Goal: Book appointment/travel/reservation

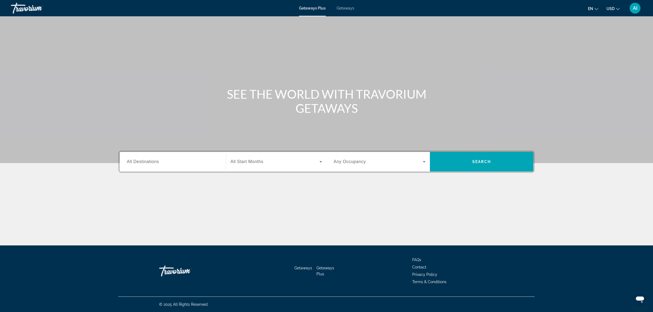
click at [343, 7] on span "Getaways" at bounding box center [346, 8] width 18 height 4
click at [155, 161] on span "All Destinations" at bounding box center [143, 161] width 32 height 5
click at [155, 161] on input "Destination All Destinations" at bounding box center [173, 162] width 92 height 7
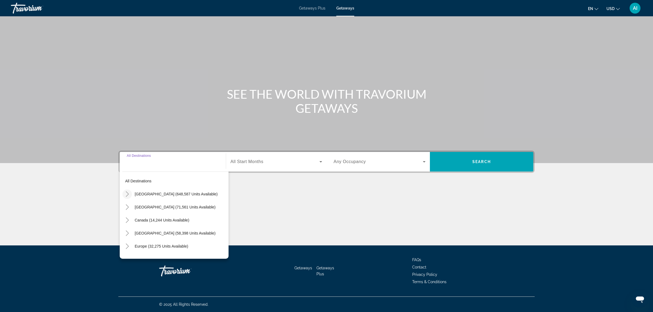
click at [127, 194] on icon "Toggle United States (648,587 units available)" at bounding box center [127, 194] width 5 height 5
click at [132, 203] on icon "Toggle Hawaii (23,527 units available)" at bounding box center [132, 205] width 3 height 5
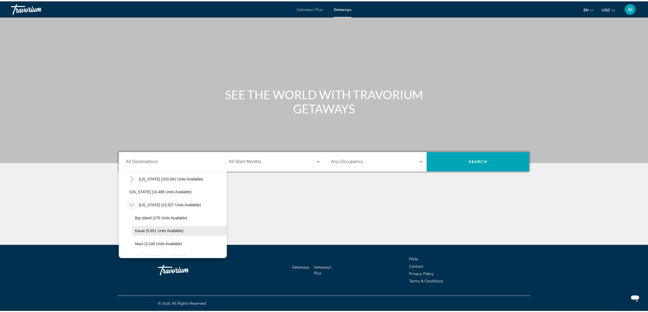
scroll to position [152, 0]
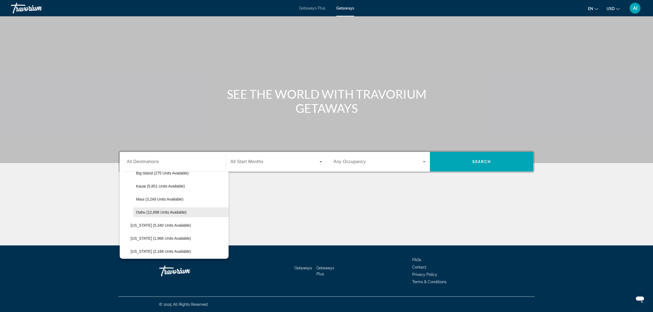
click at [159, 212] on span "Oahu (12,698 units available)" at bounding box center [161, 212] width 51 height 4
type input "**********"
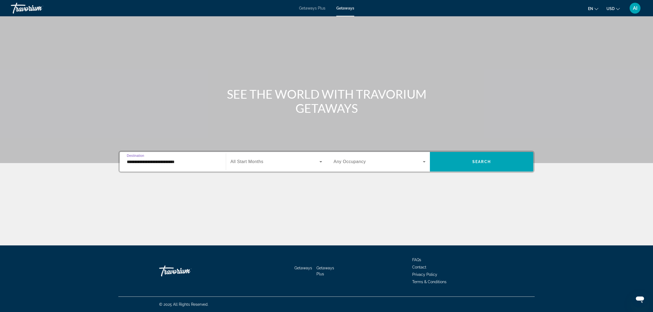
click at [260, 165] on div "Search widget" at bounding box center [276, 161] width 92 height 15
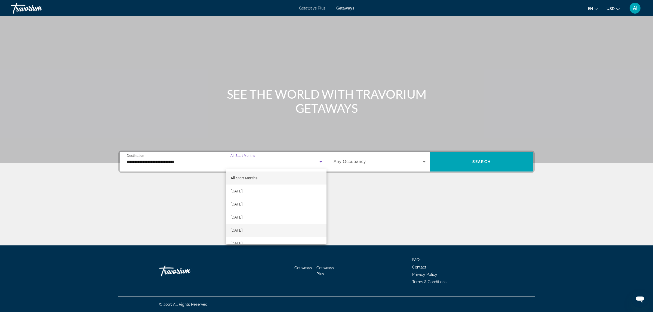
click at [242, 230] on span "December 2025" at bounding box center [236, 230] width 12 height 7
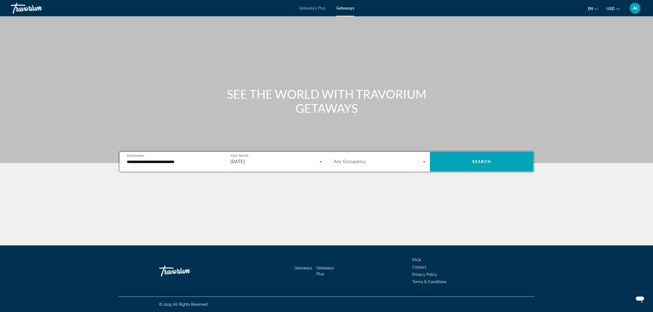
click at [399, 162] on span "Search widget" at bounding box center [378, 162] width 89 height 7
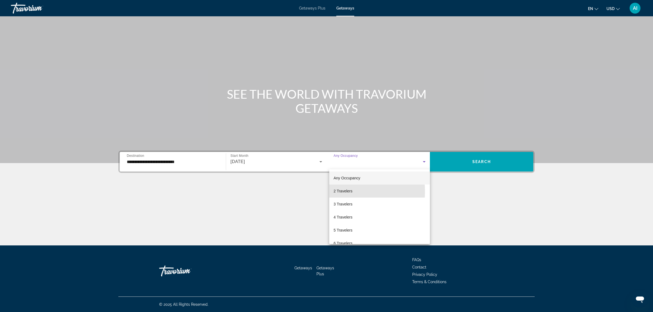
drag, startPoint x: 337, startPoint y: 192, endPoint x: 402, endPoint y: 183, distance: 65.4
click at [339, 192] on span "2 Travelers" at bounding box center [343, 191] width 19 height 7
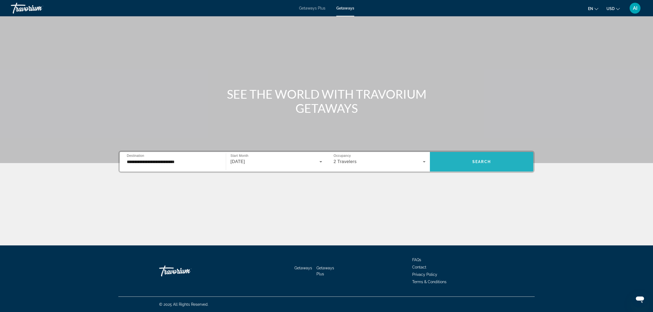
click at [457, 165] on span "Search widget" at bounding box center [481, 161] width 103 height 13
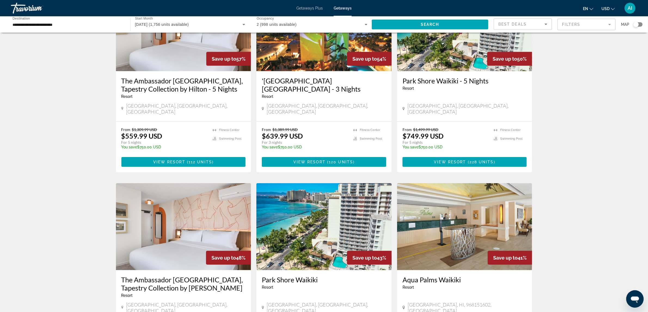
scroll to position [317, 0]
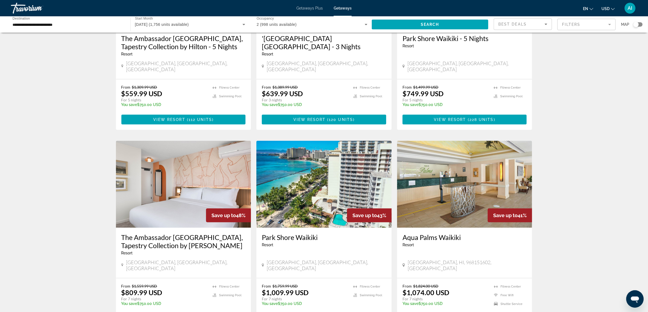
click at [201, 172] on img "Main content" at bounding box center [183, 184] width 135 height 87
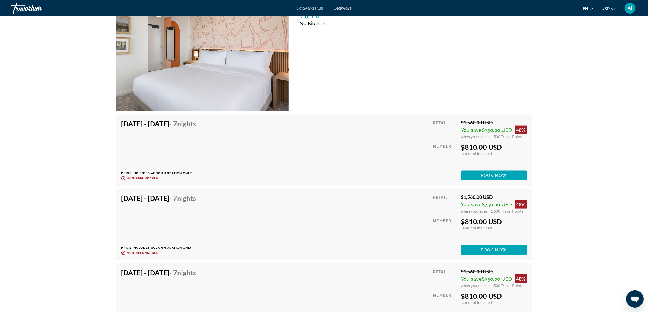
scroll to position [909, 0]
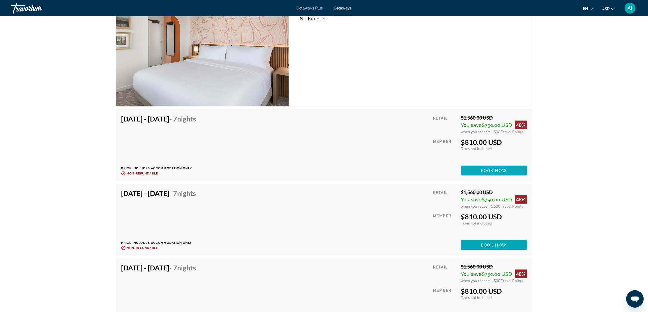
click at [488, 169] on span "Book now" at bounding box center [494, 171] width 26 height 4
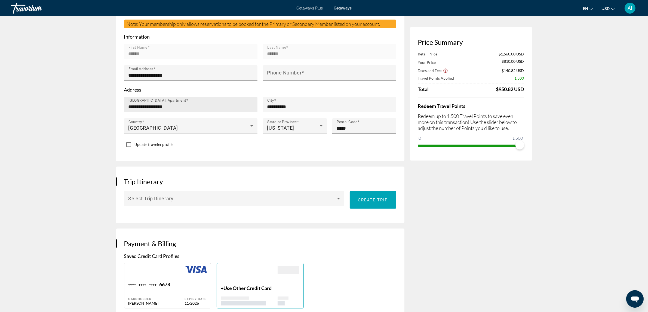
scroll to position [181, 0]
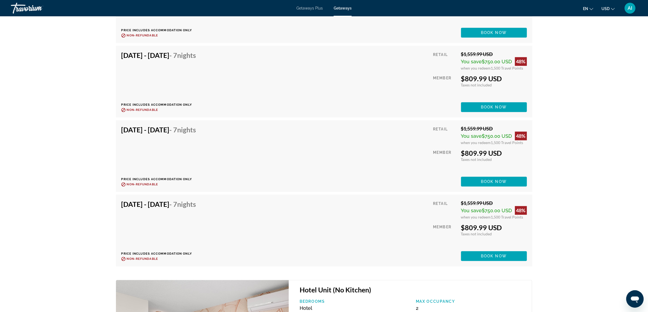
scroll to position [1790, 0]
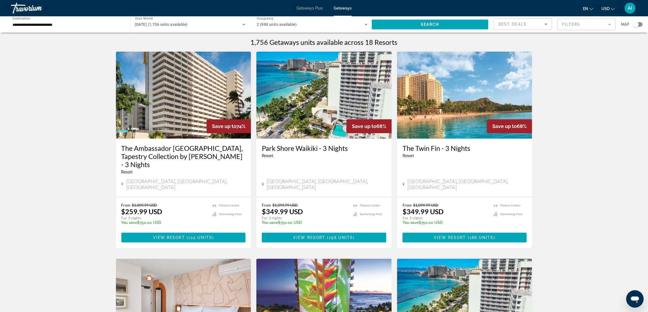
click at [579, 22] on mat-form-field "Filters" at bounding box center [586, 24] width 58 height 11
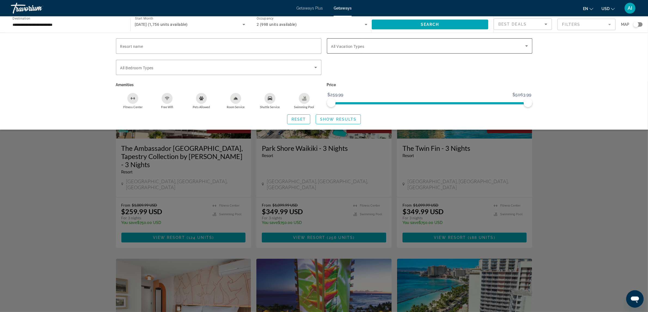
click at [458, 44] on span "Search widget" at bounding box center [428, 46] width 194 height 7
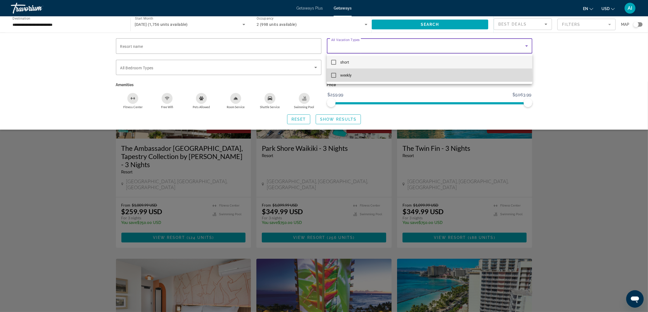
click at [334, 76] on mat-pseudo-checkbox at bounding box center [333, 75] width 5 height 5
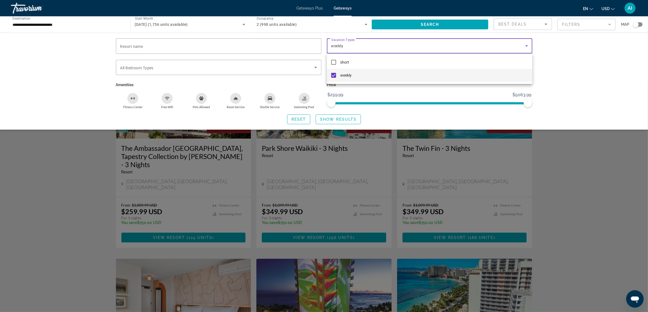
click at [229, 117] on div at bounding box center [324, 156] width 648 height 312
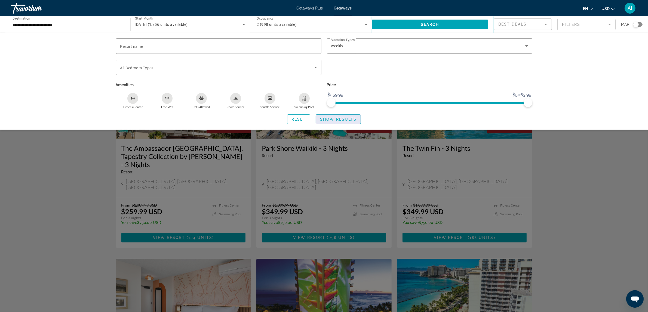
click at [333, 118] on span "Show Results" at bounding box center [338, 119] width 36 height 4
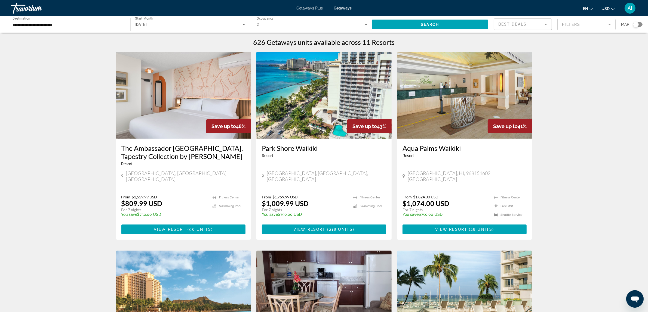
click at [324, 98] on img "Main content" at bounding box center [323, 95] width 135 height 87
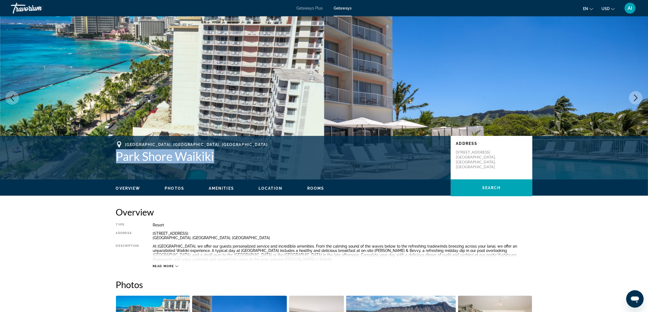
drag, startPoint x: 118, startPoint y: 155, endPoint x: 223, endPoint y: 163, distance: 105.5
click at [223, 163] on h1 "Park Shore Waikiki" at bounding box center [280, 156] width 329 height 14
copy h1 "Park Shore Waikiki"
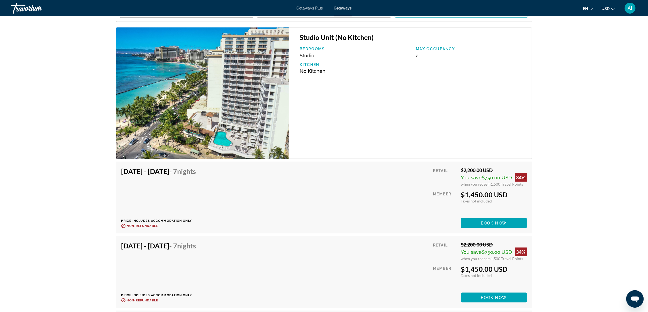
scroll to position [861, 0]
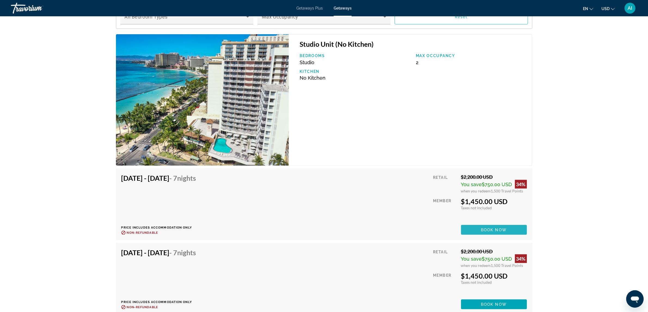
click at [477, 227] on span "Main content" at bounding box center [494, 230] width 66 height 13
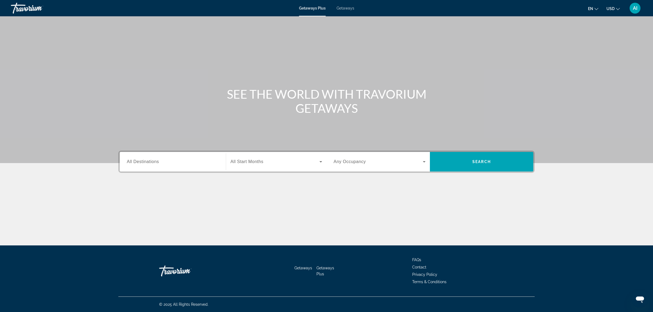
click at [170, 165] on div "Search widget" at bounding box center [173, 162] width 92 height 16
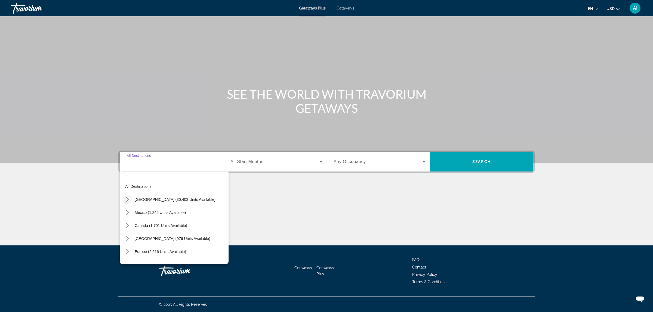
click at [126, 198] on icon "Toggle United States (30,403 units available)" at bounding box center [127, 199] width 5 height 5
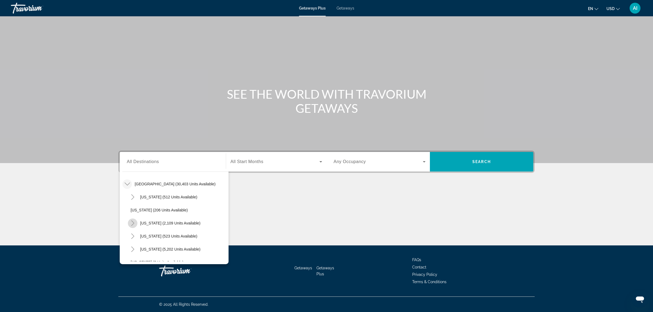
click at [133, 222] on icon "Toggle California (2,109 units available)" at bounding box center [132, 223] width 5 height 5
click at [160, 230] on span "San Diego & Southern (457 units available)" at bounding box center [173, 230] width 74 height 4
type input "**********"
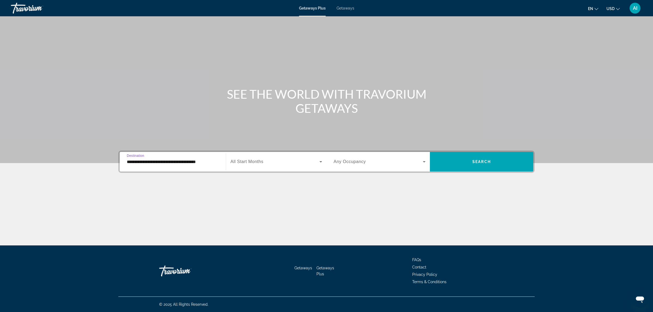
click at [251, 160] on span "All Start Months" at bounding box center [246, 161] width 33 height 5
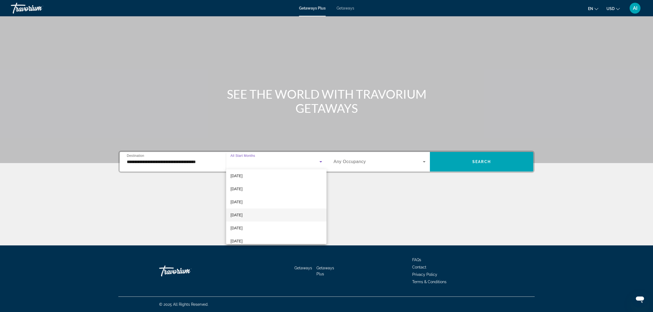
scroll to position [0, 0]
click at [242, 205] on span "October 2025" at bounding box center [236, 204] width 12 height 7
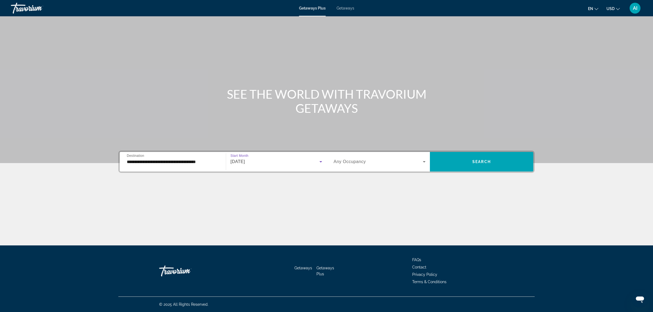
drag, startPoint x: 372, startPoint y: 153, endPoint x: 368, endPoint y: 161, distance: 8.4
click at [369, 157] on div "Occupancy Any Occupancy" at bounding box center [379, 162] width 101 height 20
click at [368, 161] on span "Search widget" at bounding box center [378, 162] width 89 height 7
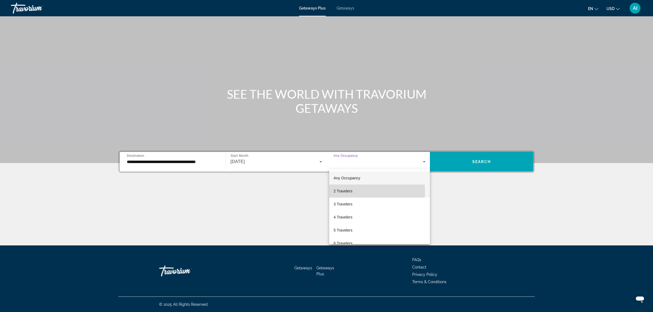
click at [349, 192] on span "2 Travelers" at bounding box center [343, 191] width 19 height 7
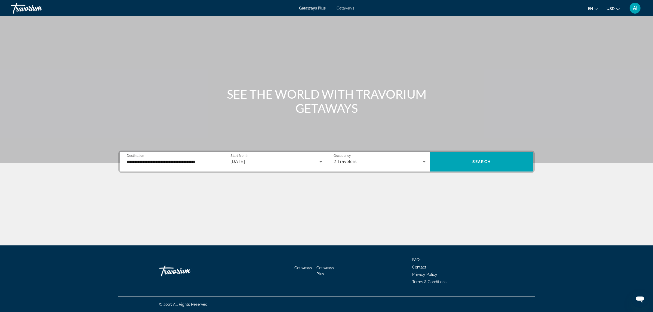
click at [347, 10] on span "Getaways" at bounding box center [346, 8] width 18 height 4
click at [164, 164] on input "Destination All Destinations" at bounding box center [173, 162] width 92 height 7
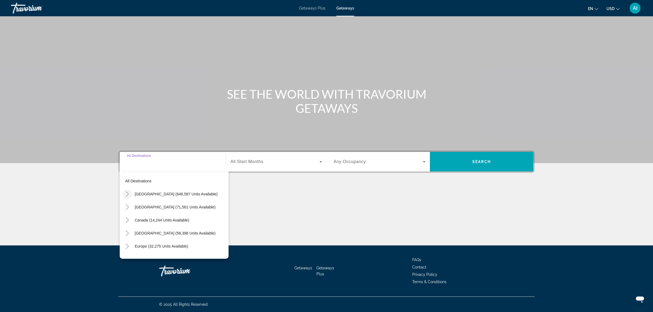
click at [127, 194] on icon "Toggle United States (648,587 units available)" at bounding box center [127, 194] width 5 height 5
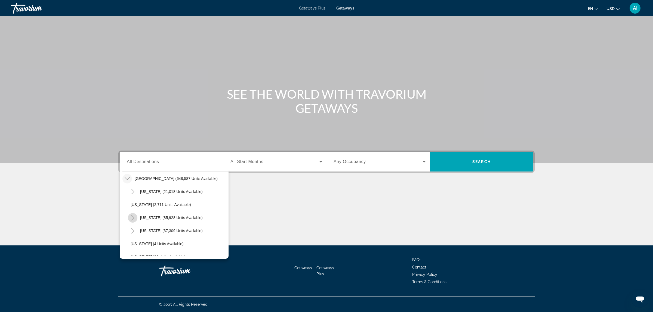
click at [134, 219] on icon "Toggle California (85,928 units available)" at bounding box center [132, 217] width 5 height 5
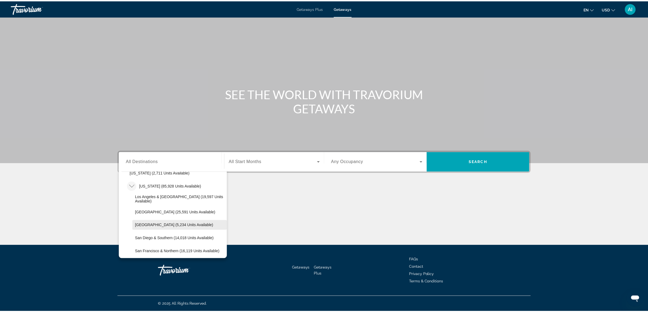
scroll to position [61, 0]
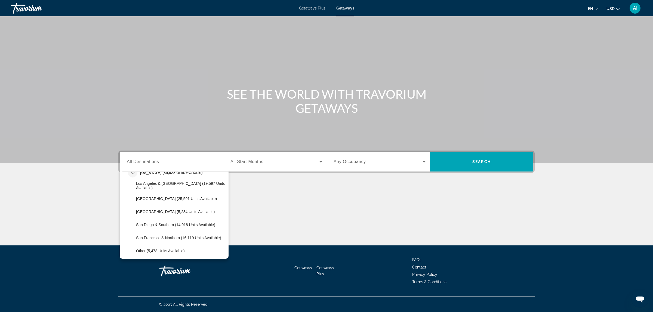
click at [161, 224] on span "San Diego & Southern (14,018 units available)" at bounding box center [175, 225] width 79 height 4
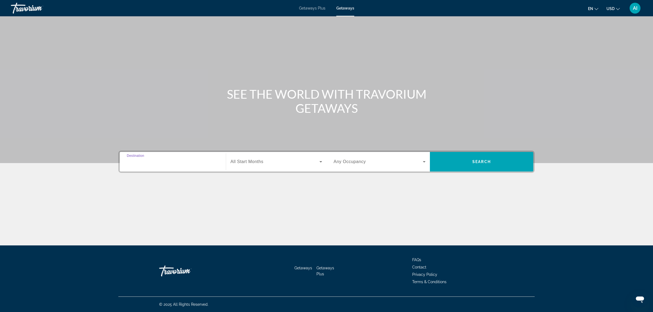
type input "**********"
click at [256, 161] on span "All Start Months" at bounding box center [246, 161] width 33 height 5
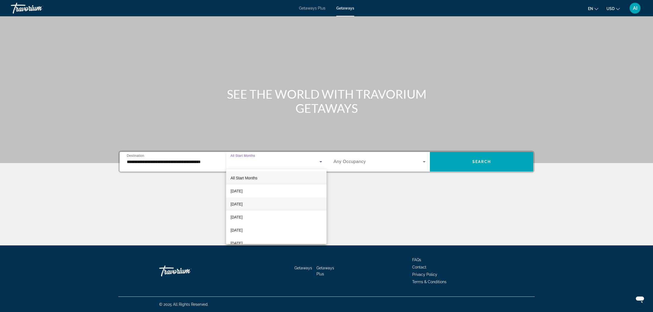
click at [242, 202] on span "October 2025" at bounding box center [236, 204] width 12 height 7
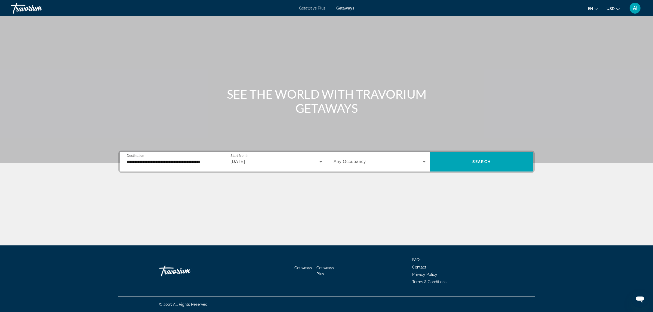
click at [354, 159] on span "Any Occupancy" at bounding box center [350, 161] width 32 height 5
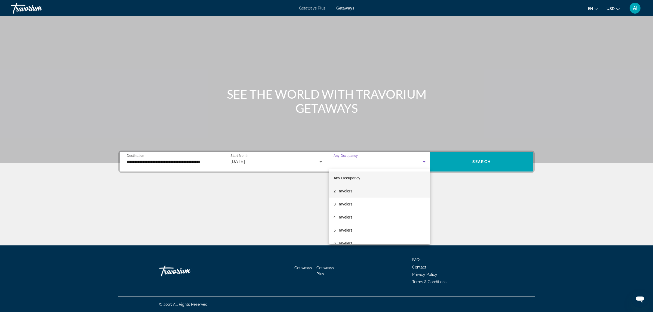
click at [338, 190] on span "2 Travelers" at bounding box center [343, 191] width 19 height 7
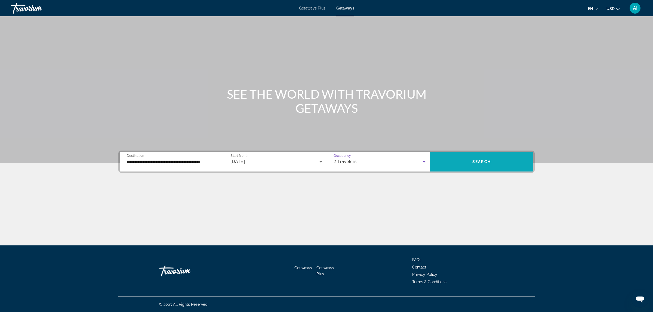
click at [486, 165] on span "Search widget" at bounding box center [481, 161] width 103 height 13
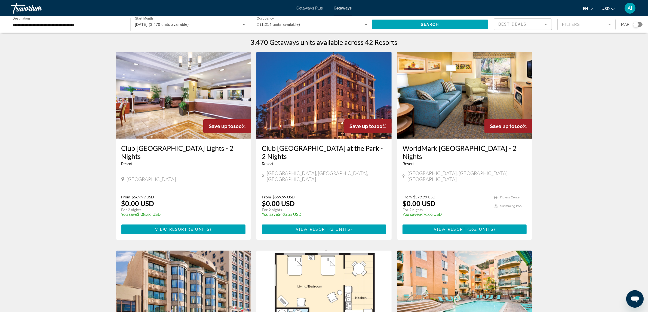
click at [573, 26] on mat-form-field "Filters" at bounding box center [586, 24] width 58 height 11
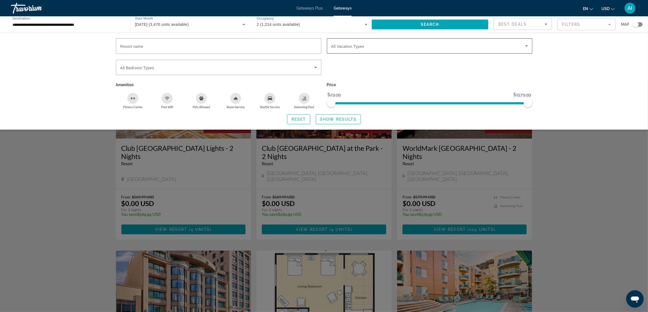
click at [364, 46] on span "All Vacation Types" at bounding box center [347, 46] width 33 height 4
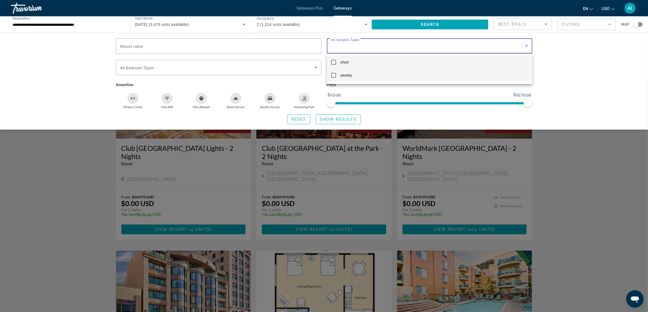
click at [334, 75] on mat-pseudo-checkbox at bounding box center [333, 75] width 5 height 5
click at [328, 119] on div at bounding box center [324, 156] width 648 height 312
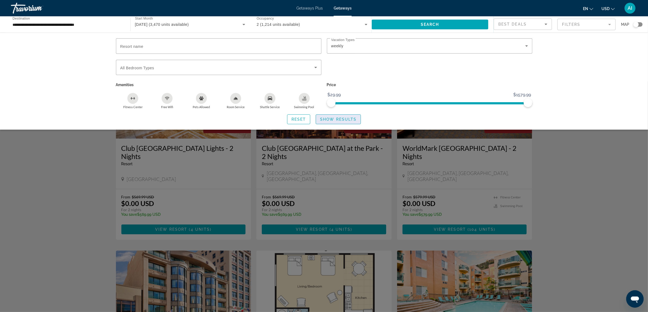
click at [331, 120] on span "Show Results" at bounding box center [338, 119] width 36 height 4
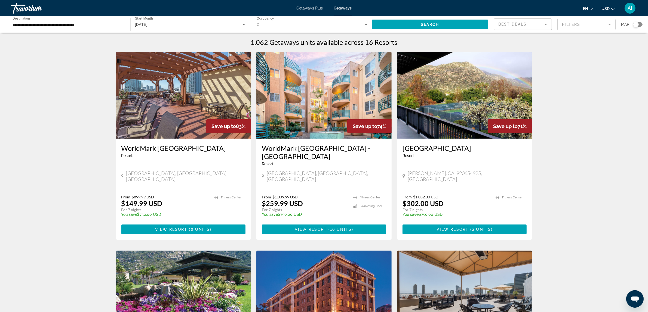
click at [186, 98] on img "Main content" at bounding box center [183, 95] width 135 height 87
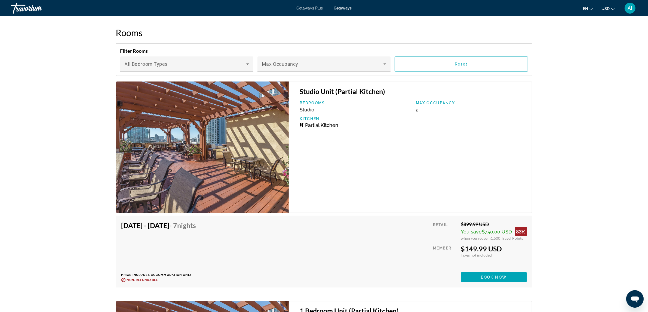
scroll to position [1088, 0]
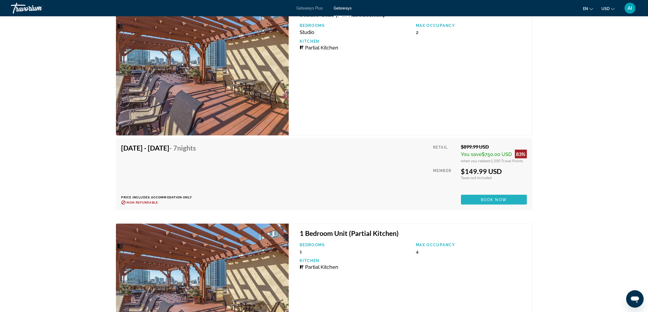
click at [502, 198] on span "Book now" at bounding box center [494, 200] width 26 height 4
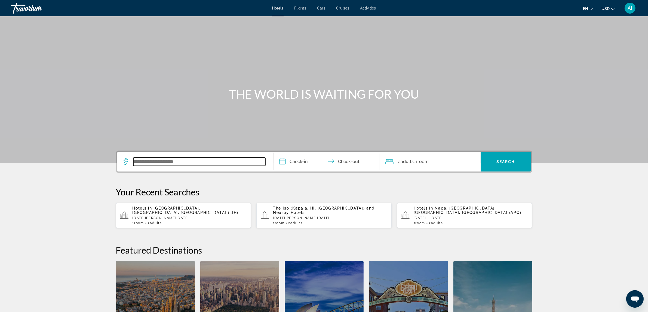
click at [195, 163] on input "Search widget" at bounding box center [199, 162] width 132 height 8
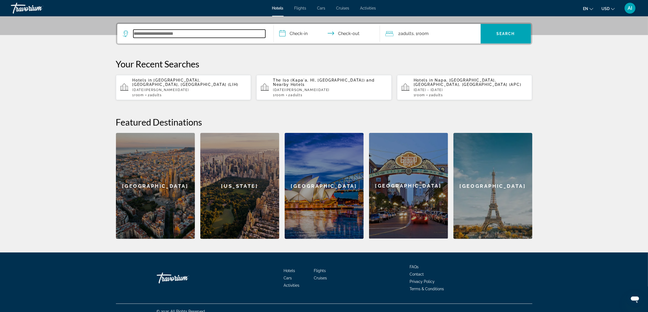
scroll to position [133, 0]
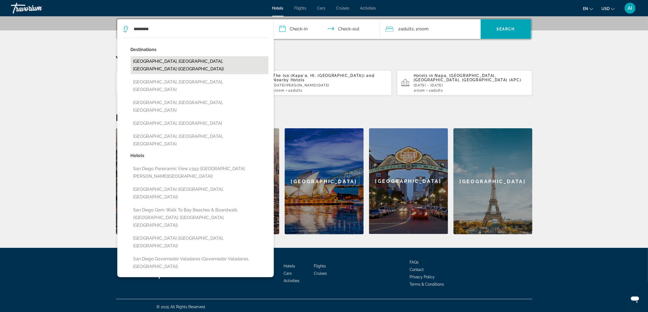
click at [203, 60] on button "[GEOGRAPHIC_DATA], [GEOGRAPHIC_DATA], [GEOGRAPHIC_DATA] ([GEOGRAPHIC_DATA])" at bounding box center [200, 65] width 138 height 18
type input "**********"
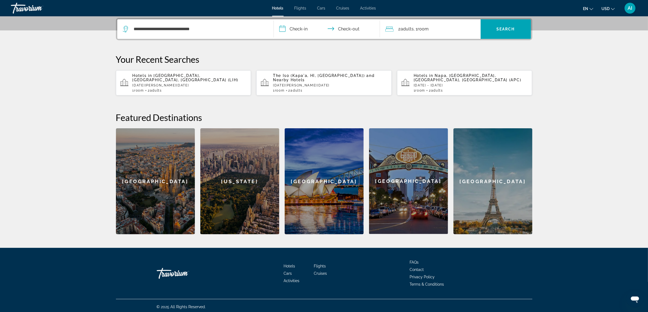
click at [294, 26] on input "**********" at bounding box center [328, 29] width 108 height 21
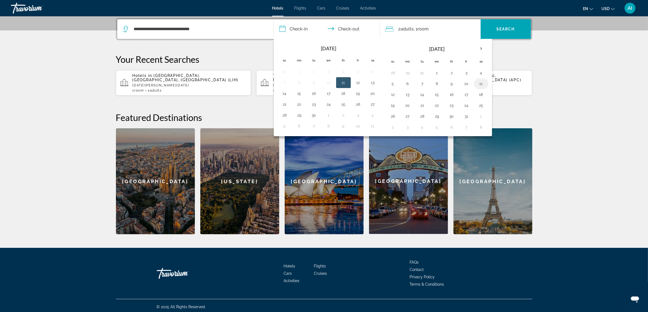
click at [485, 84] on button "11" at bounding box center [481, 84] width 9 height 8
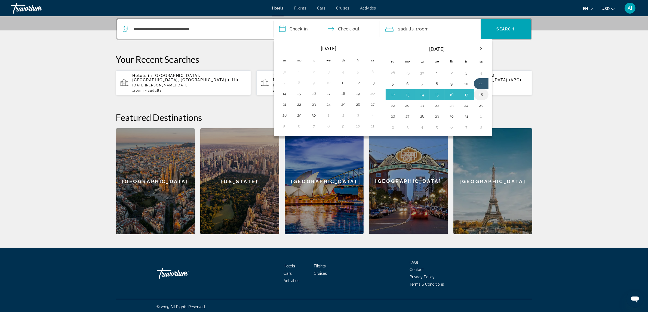
click at [485, 93] on button "18" at bounding box center [481, 95] width 9 height 8
type input "**********"
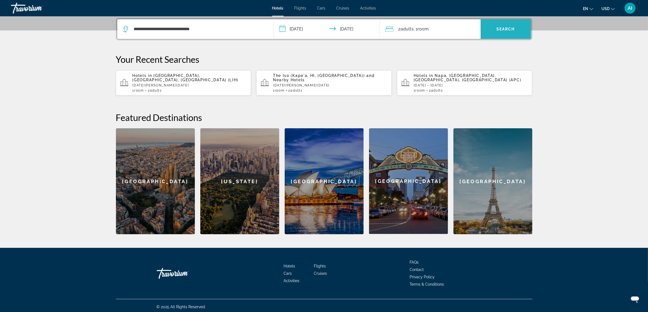
click at [509, 21] on span "Search widget" at bounding box center [505, 29] width 50 height 20
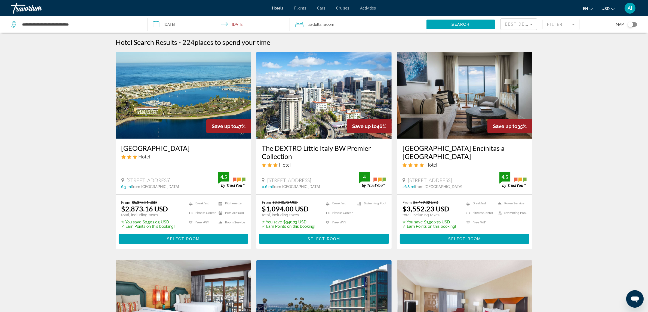
click at [189, 106] on img "Main content" at bounding box center [183, 95] width 135 height 87
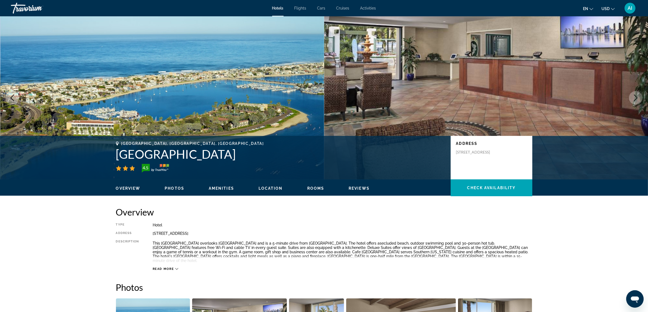
drag, startPoint x: 117, startPoint y: 155, endPoint x: 222, endPoint y: 158, distance: 104.5
click at [222, 158] on h1 "[GEOGRAPHIC_DATA]" at bounding box center [280, 154] width 329 height 14
copy h1 "[GEOGRAPHIC_DATA]"
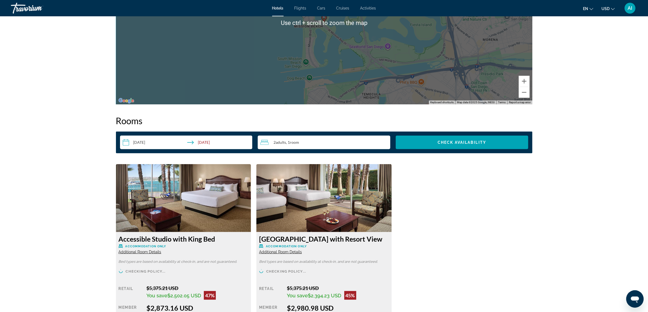
scroll to position [680, 0]
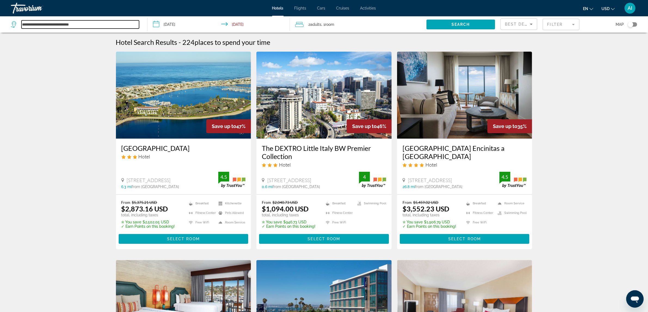
click at [57, 26] on input "**********" at bounding box center [80, 24] width 118 height 8
drag, startPoint x: 97, startPoint y: 23, endPoint x: 0, endPoint y: 19, distance: 97.5
click at [0, 19] on app-destination-search "**********" at bounding box center [73, 24] width 147 height 16
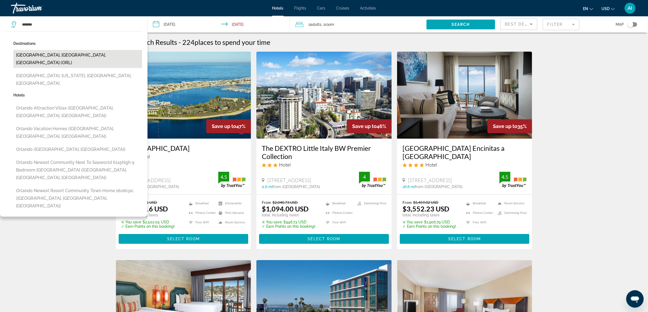
click at [36, 57] on button "[GEOGRAPHIC_DATA], [GEOGRAPHIC_DATA], [GEOGRAPHIC_DATA] (ORL)" at bounding box center [77, 59] width 129 height 18
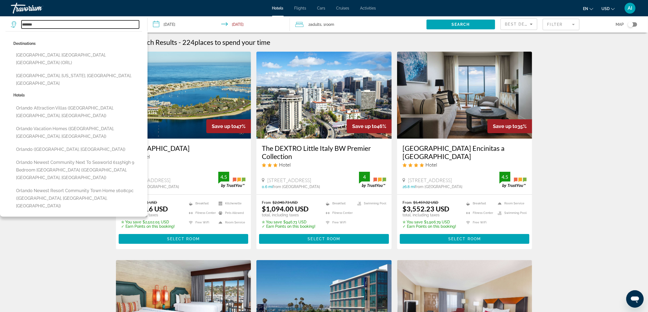
type input "**********"
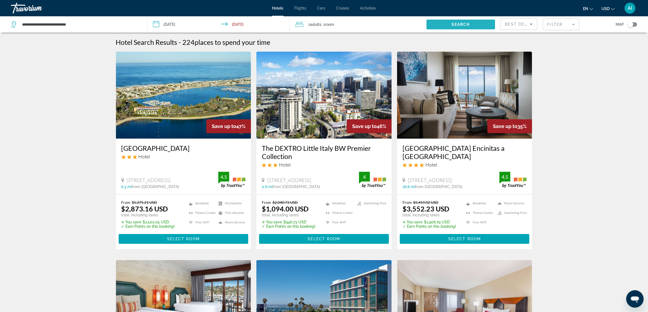
click at [455, 25] on span "Search" at bounding box center [460, 24] width 18 height 4
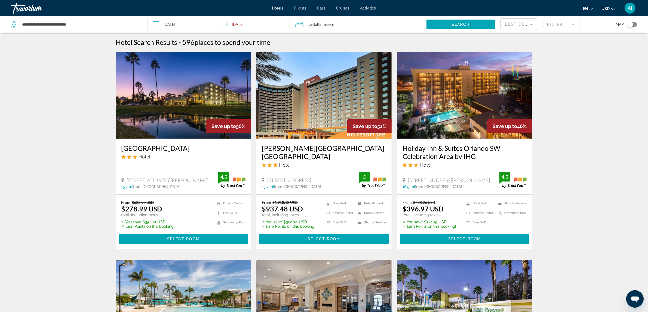
click at [184, 111] on img "Main content" at bounding box center [183, 95] width 135 height 87
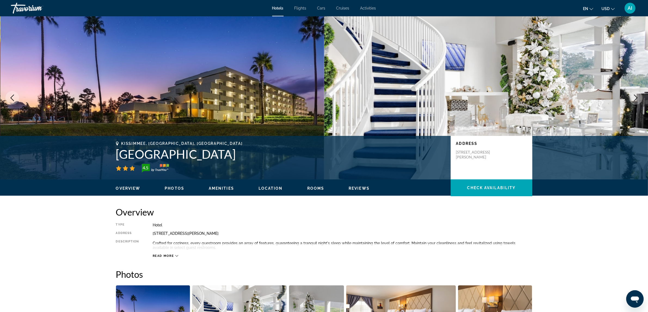
drag, startPoint x: 115, startPoint y: 155, endPoint x: 246, endPoint y: 158, distance: 130.6
click at [246, 158] on div "[GEOGRAPHIC_DATA], [GEOGRAPHIC_DATA], [GEOGRAPHIC_DATA] 4.5 Address [STREET_ADD…" at bounding box center [324, 157] width 438 height 33
copy h1 "[GEOGRAPHIC_DATA]"
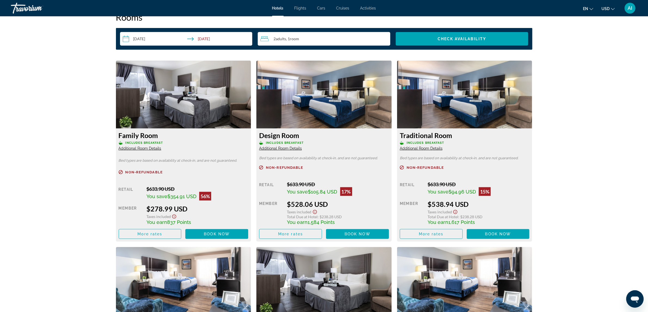
scroll to position [725, 0]
